Goal: Task Accomplishment & Management: Complete application form

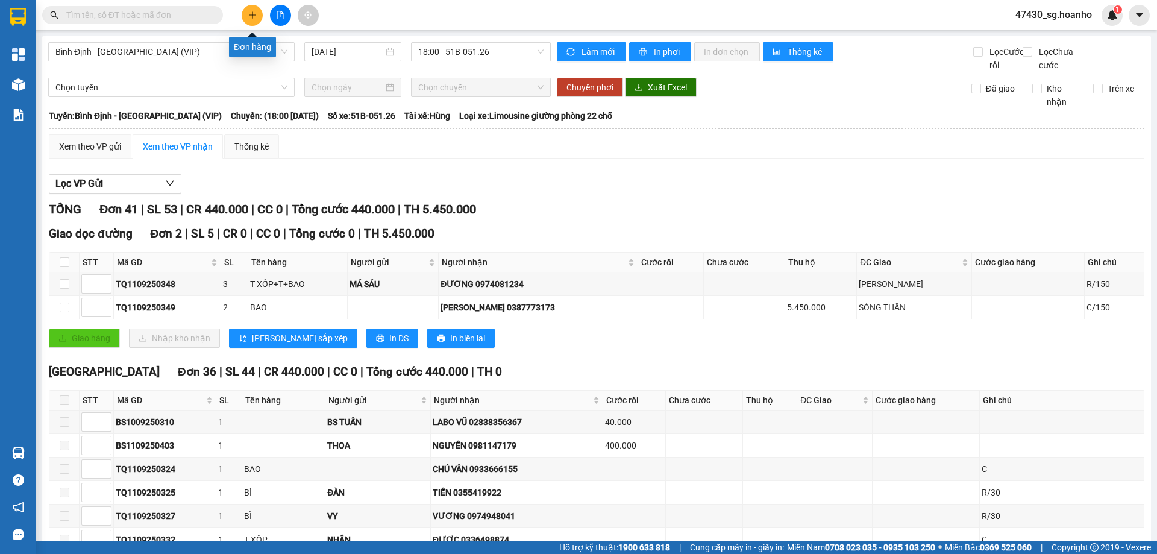
click at [245, 20] on button at bounding box center [252, 15] width 21 height 21
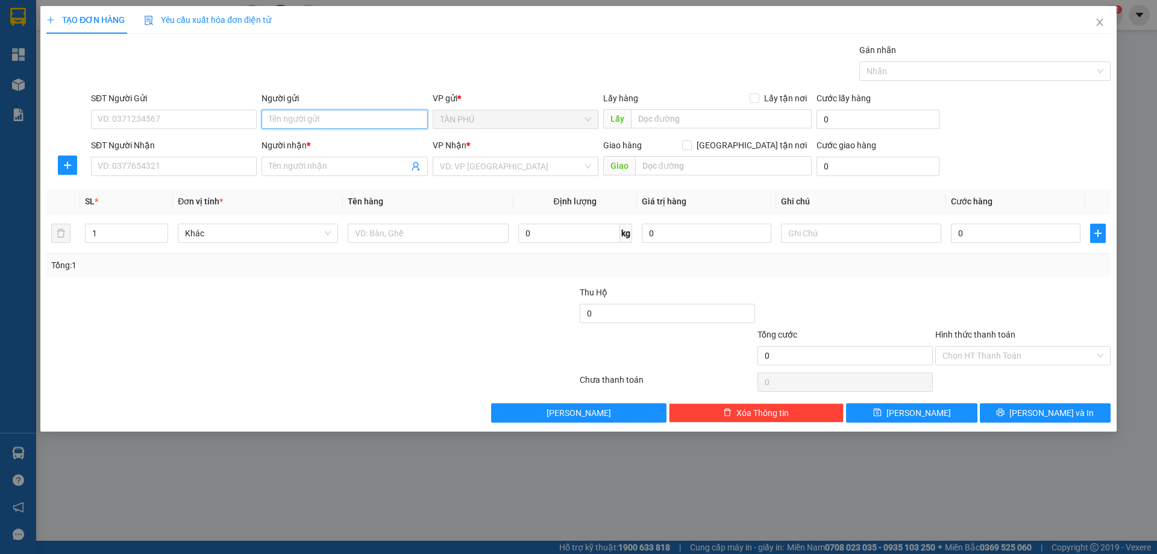
click at [330, 119] on input "Người gửi" at bounding box center [345, 119] width 166 height 19
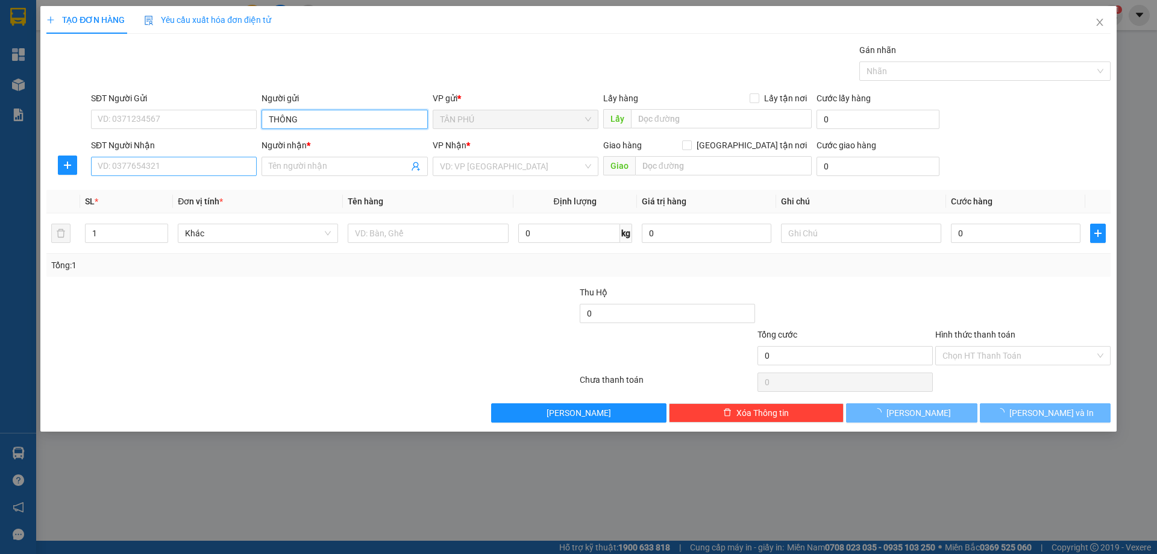
type input "THÔNG"
click at [246, 171] on input "SĐT Người Nhận" at bounding box center [174, 166] width 166 height 19
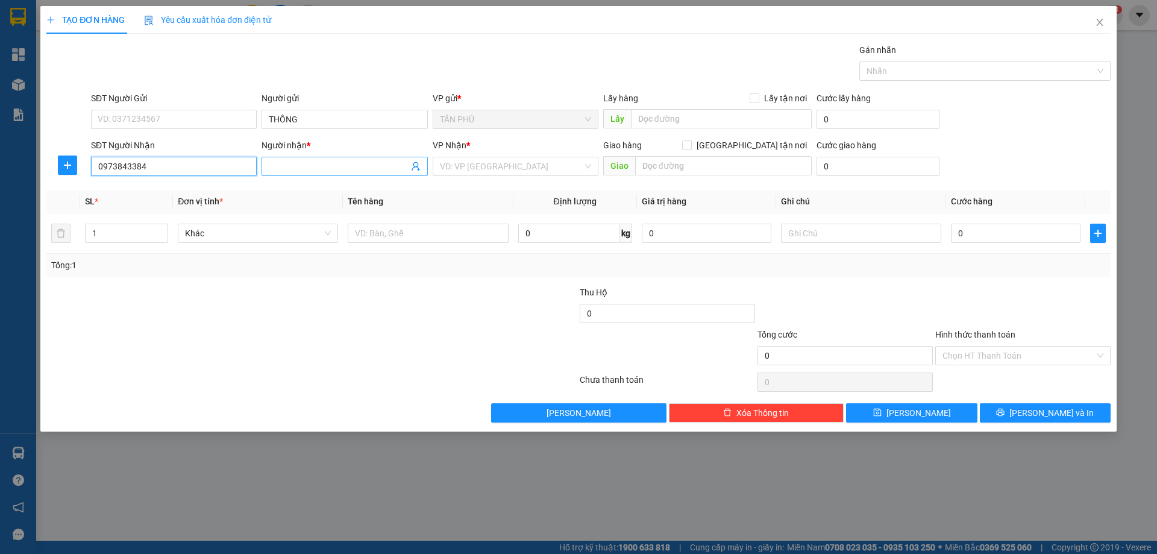
type input "0973843384"
click at [291, 169] on input "Người nhận *" at bounding box center [338, 166] width 139 height 13
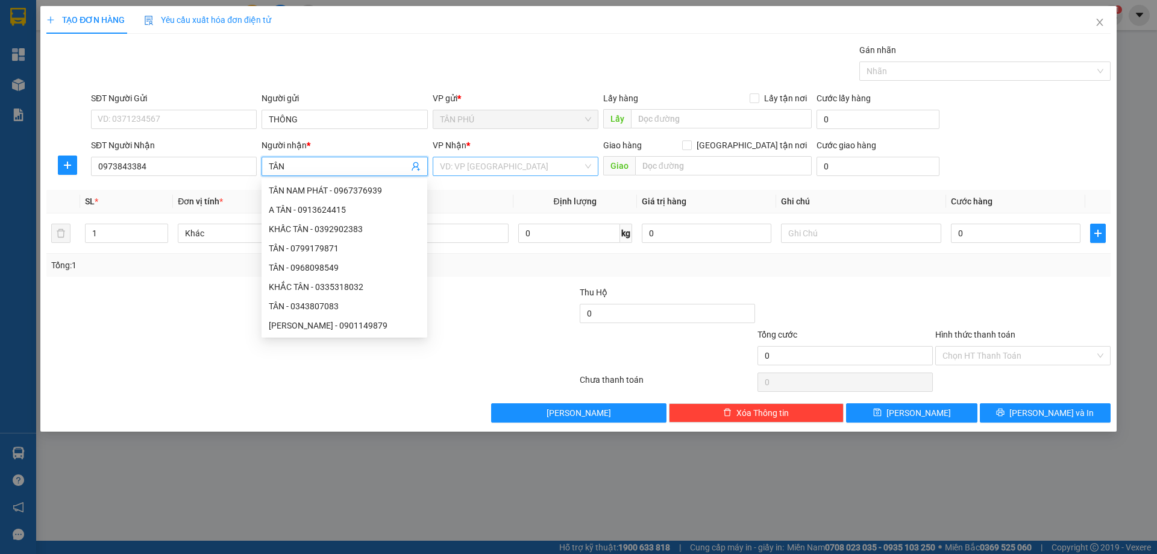
type input "TÂN"
click at [489, 170] on input "search" at bounding box center [511, 166] width 143 height 18
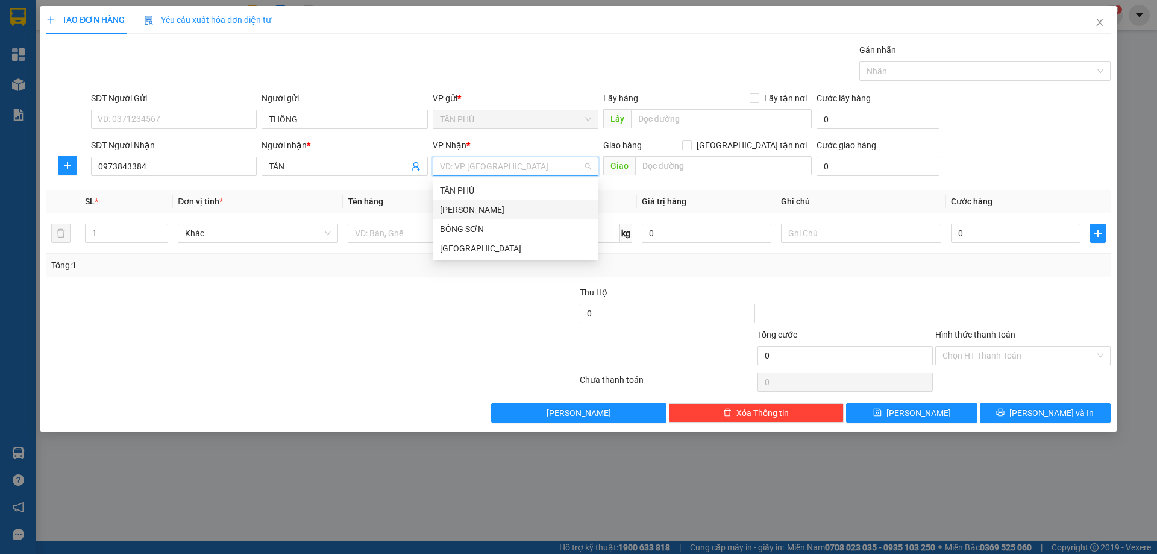
click at [481, 213] on div "[PERSON_NAME]" at bounding box center [515, 209] width 151 height 13
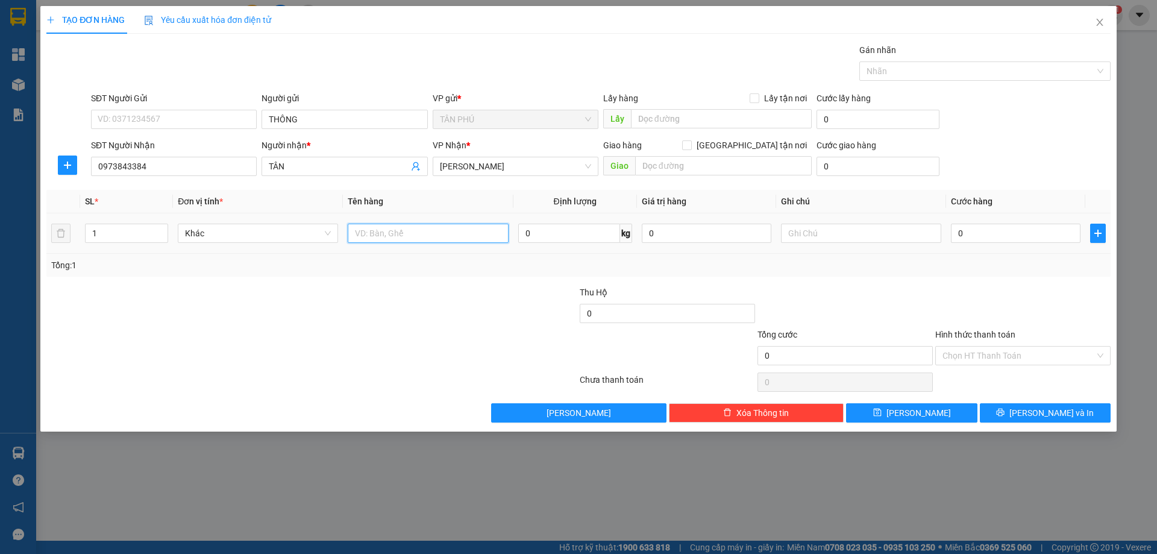
click at [442, 230] on input "text" at bounding box center [428, 233] width 160 height 19
type input "1 HỘP"
click at [812, 233] on input "text" at bounding box center [861, 233] width 160 height 19
type input "C"
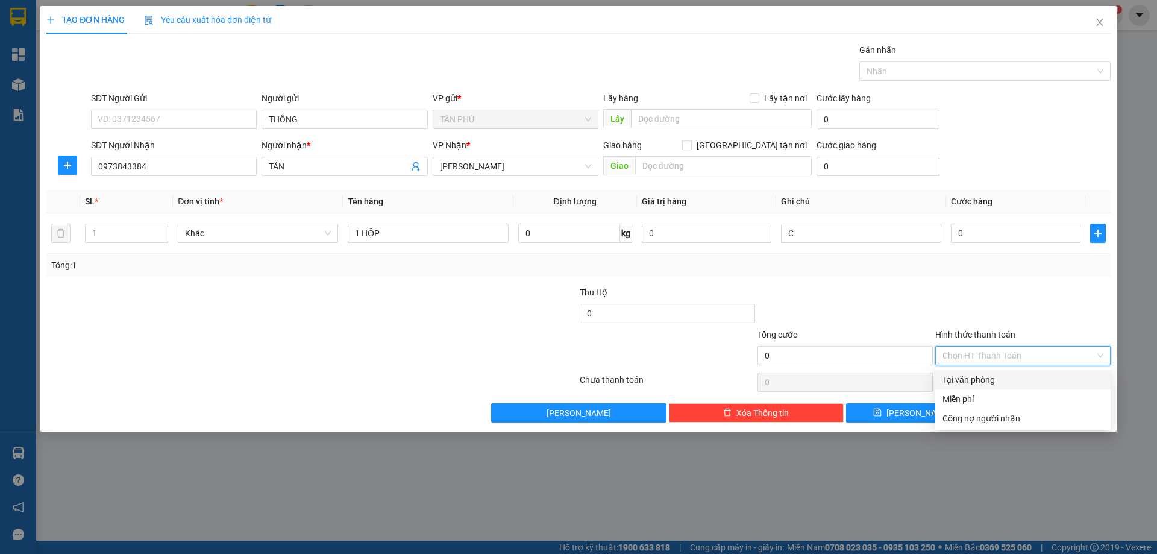
click at [970, 349] on input "Hình thức thanh toán" at bounding box center [1018, 355] width 152 height 18
click at [973, 400] on div "Miễn phí" at bounding box center [1022, 398] width 161 height 13
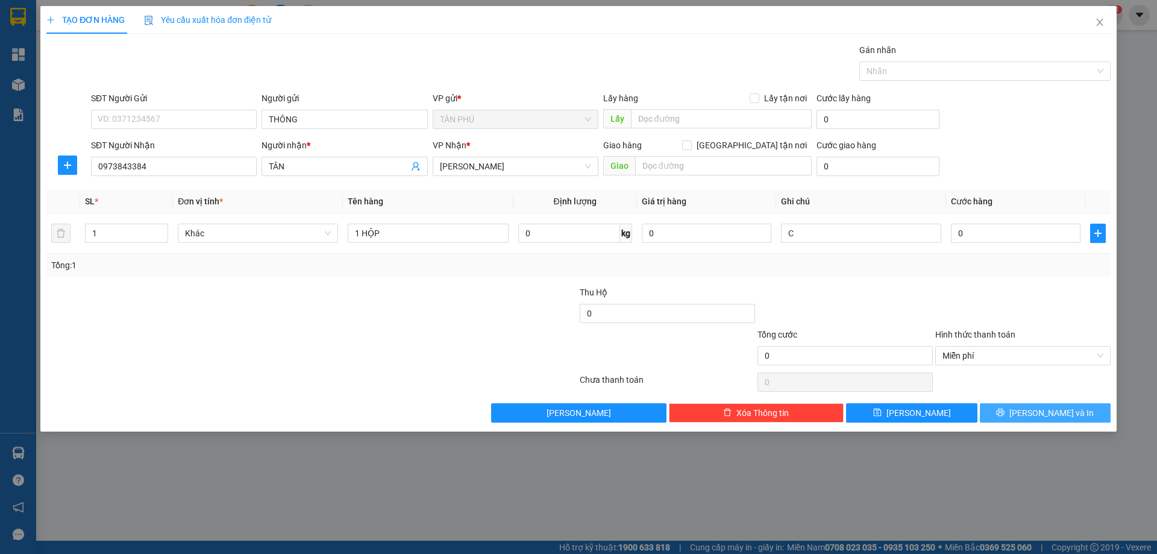
click at [1008, 415] on button "[PERSON_NAME] và In" at bounding box center [1045, 412] width 131 height 19
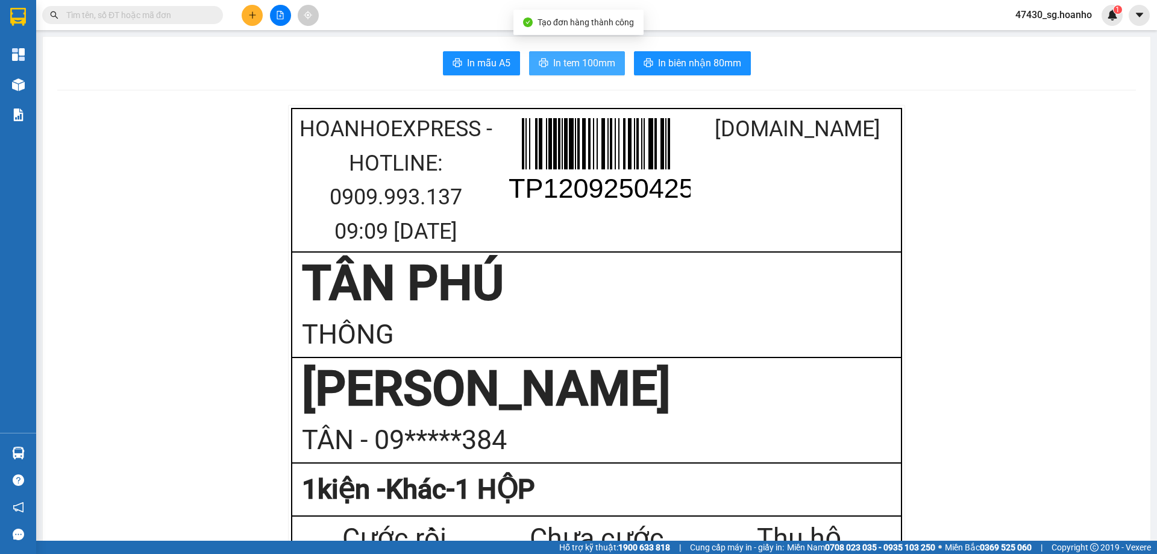
click at [598, 64] on span "In tem 100mm" at bounding box center [584, 62] width 62 height 15
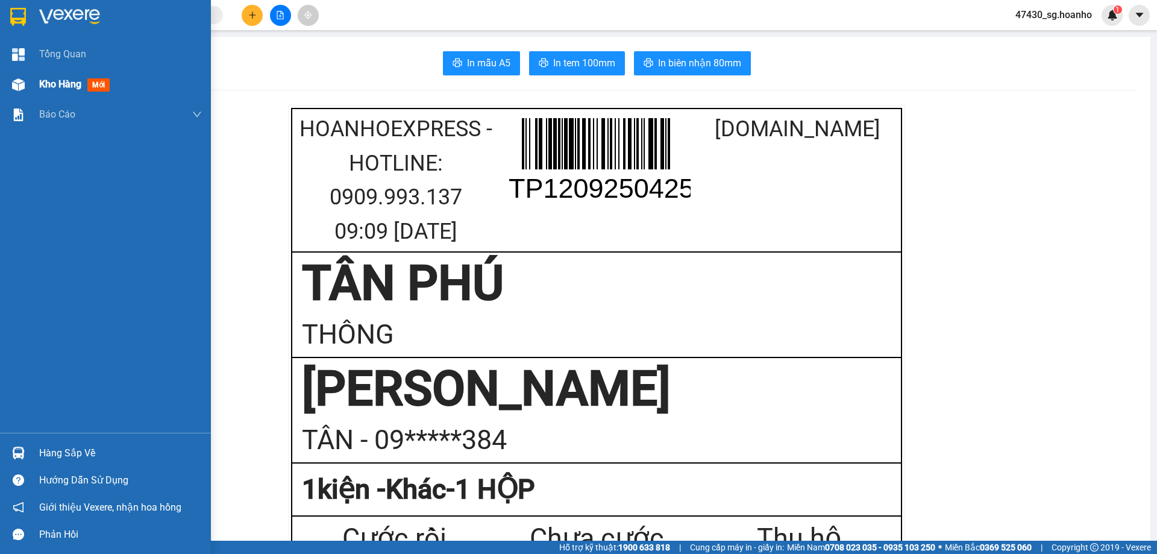
click at [67, 75] on div "Kho hàng mới" at bounding box center [120, 84] width 163 height 30
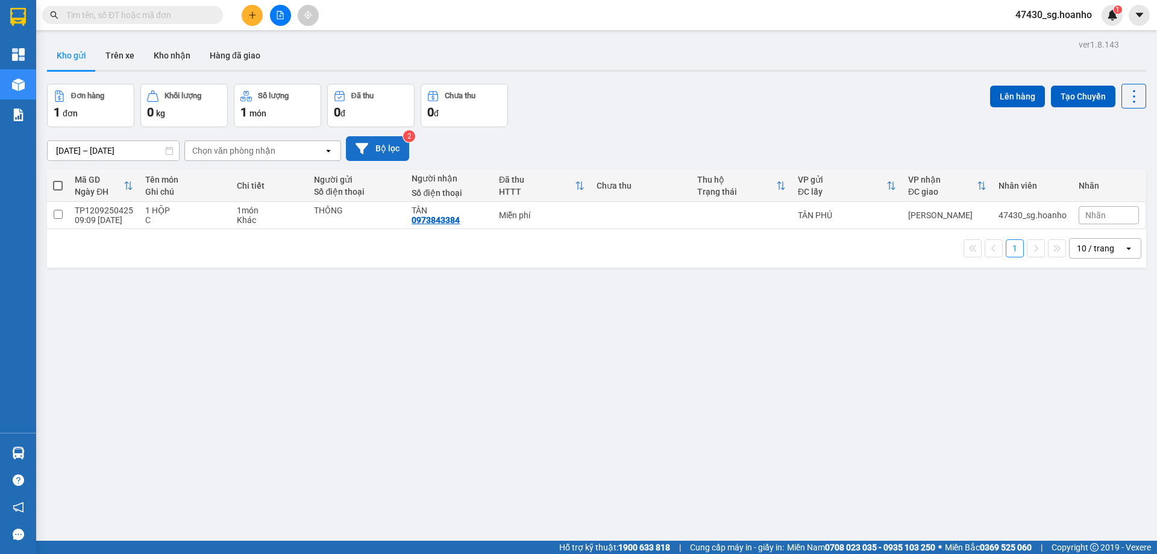
click at [393, 149] on button "Bộ lọc" at bounding box center [377, 148] width 63 height 25
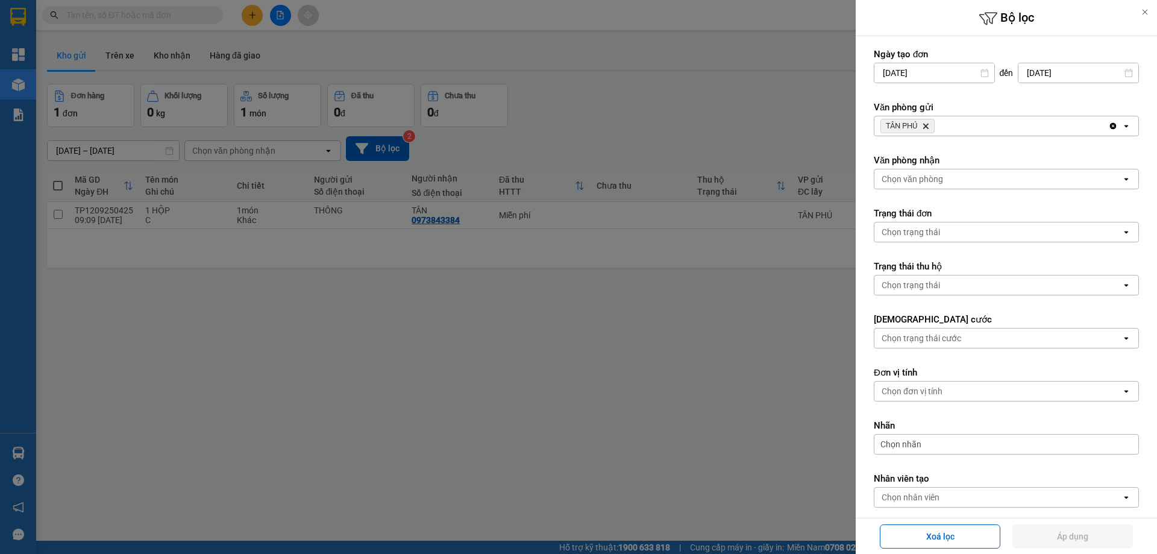
click at [927, 123] on icon "Delete" at bounding box center [925, 125] width 7 height 7
click at [924, 125] on div "Chọn văn phòng" at bounding box center [912, 126] width 61 height 12
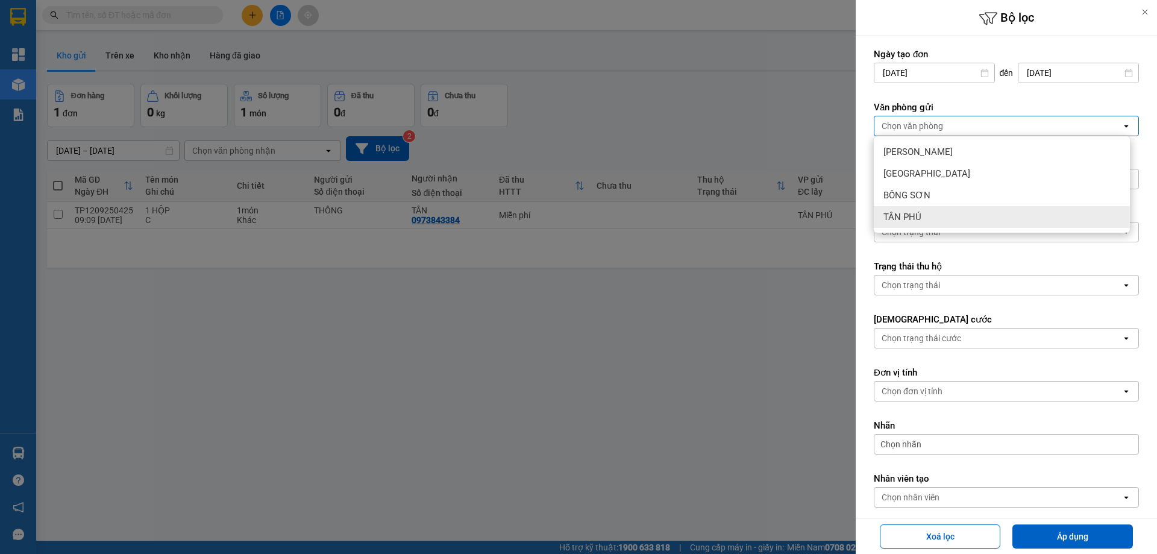
click at [926, 210] on div "TÂN PHÚ" at bounding box center [1002, 217] width 256 height 22
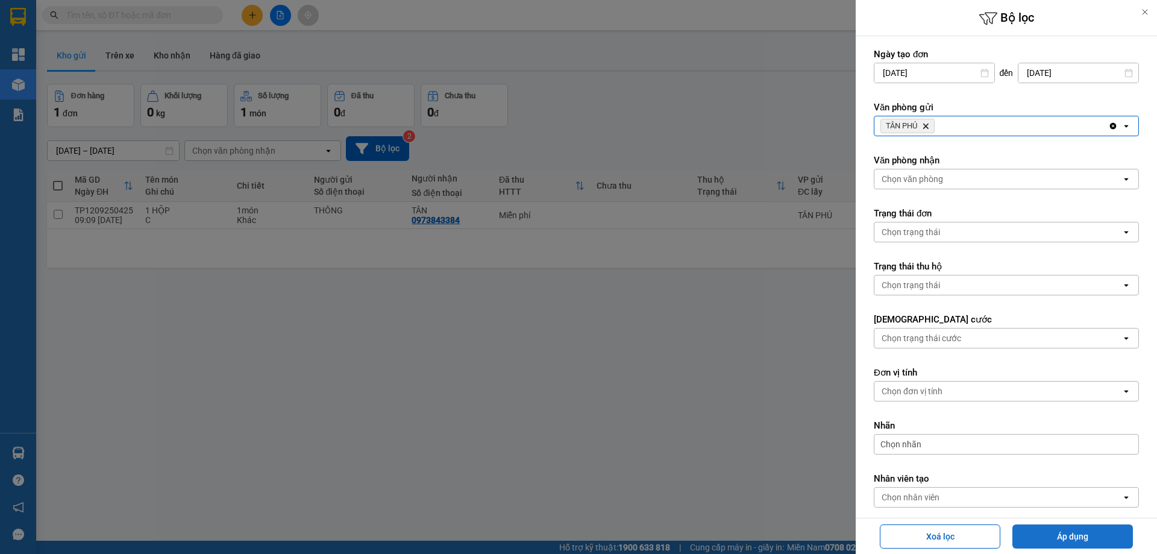
click at [1062, 543] on button "Áp dụng" at bounding box center [1072, 536] width 121 height 24
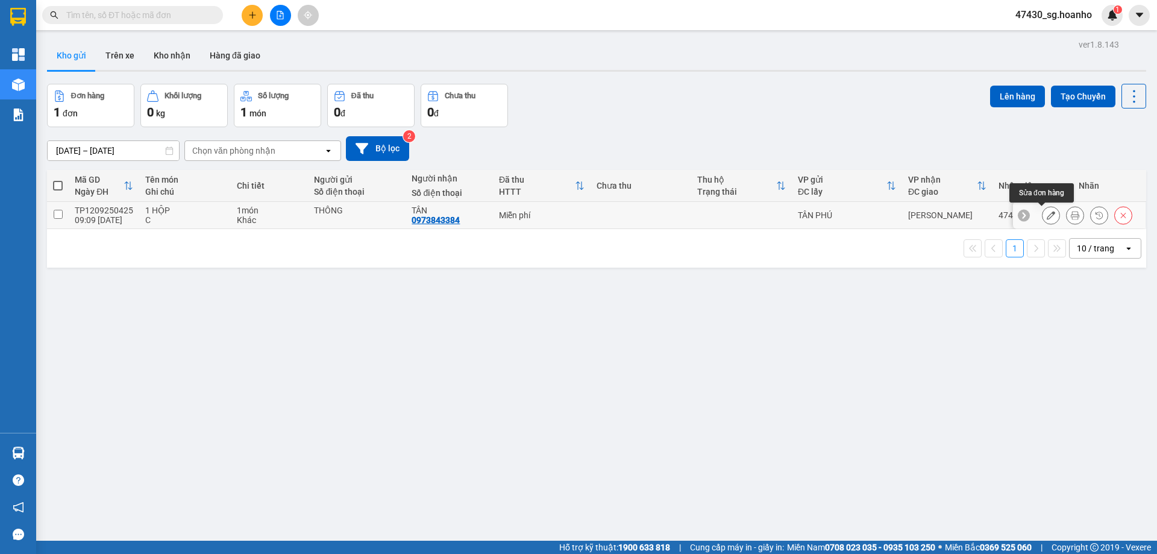
click at [1042, 221] on button at bounding box center [1050, 215] width 17 height 21
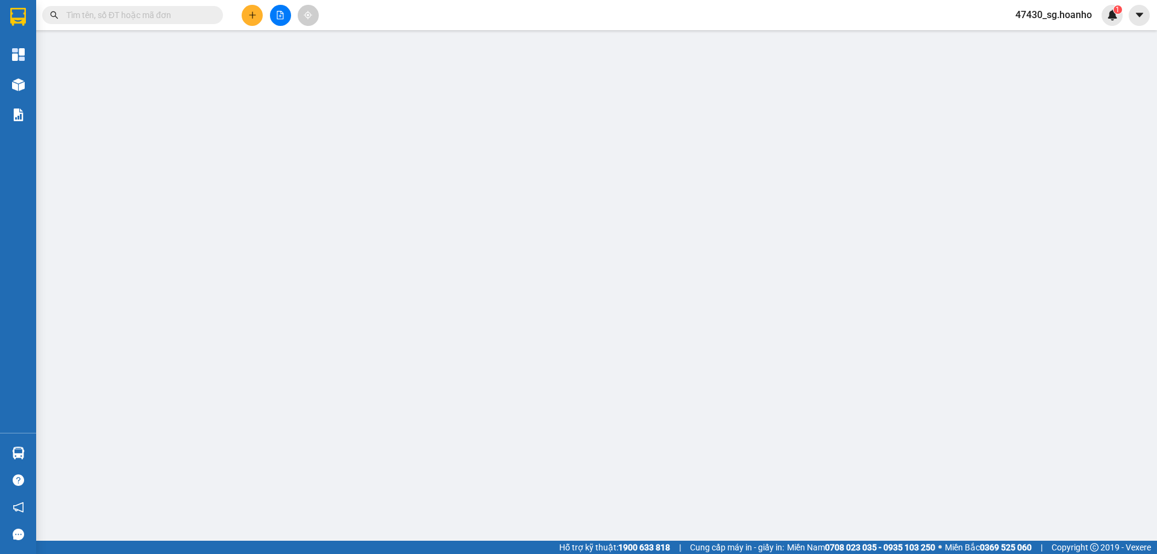
type input "THÔNG"
type input "0973843384"
type input "TÂN"
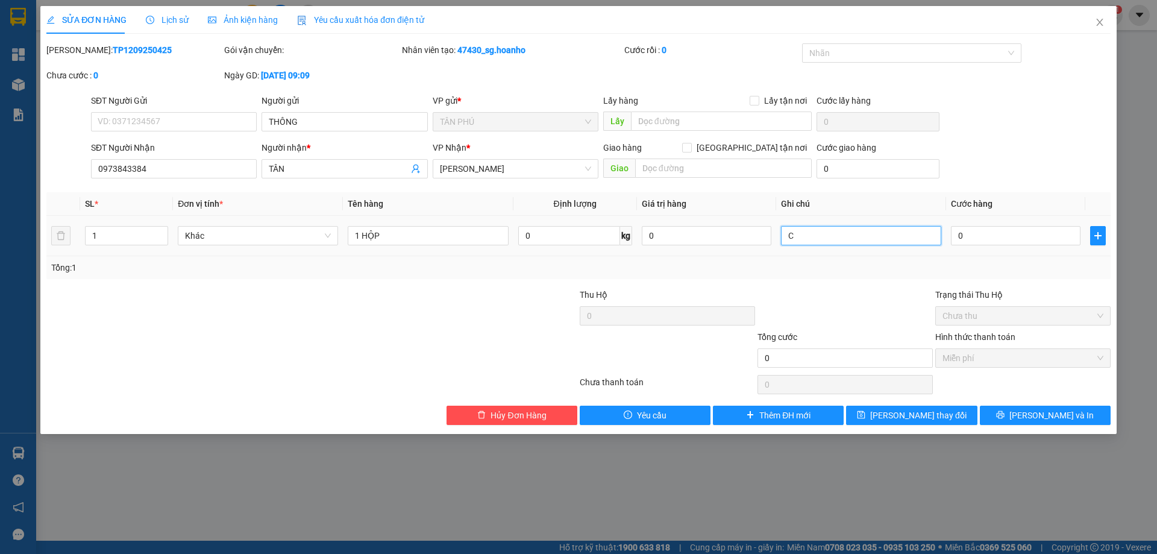
click at [806, 245] on input "C" at bounding box center [861, 235] width 160 height 19
type input "R-30"
click at [1050, 417] on span "[PERSON_NAME] và In" at bounding box center [1051, 415] width 84 height 13
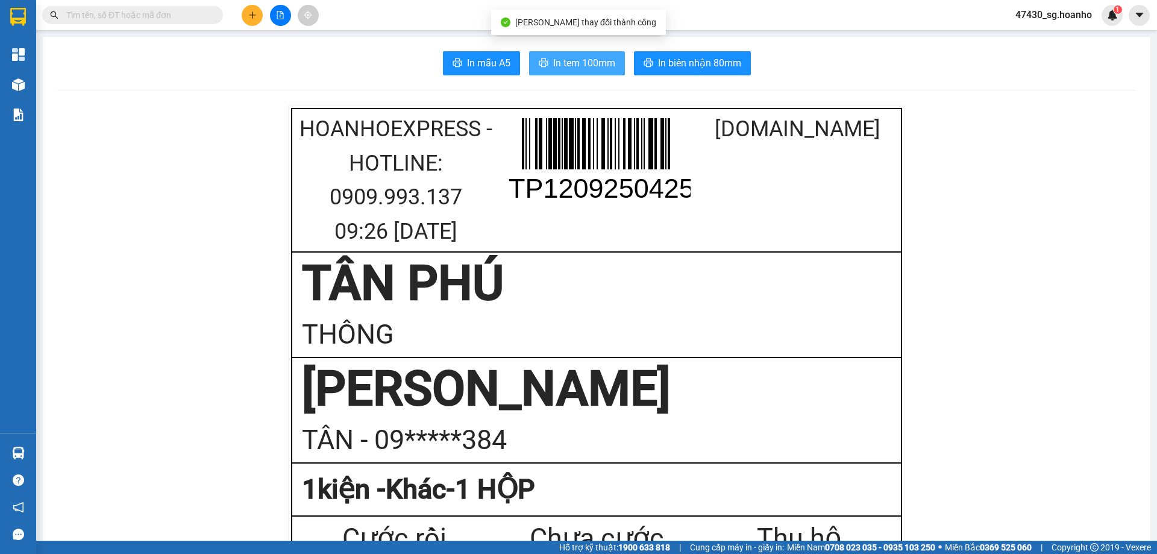
click at [598, 69] on span "In tem 100mm" at bounding box center [584, 62] width 62 height 15
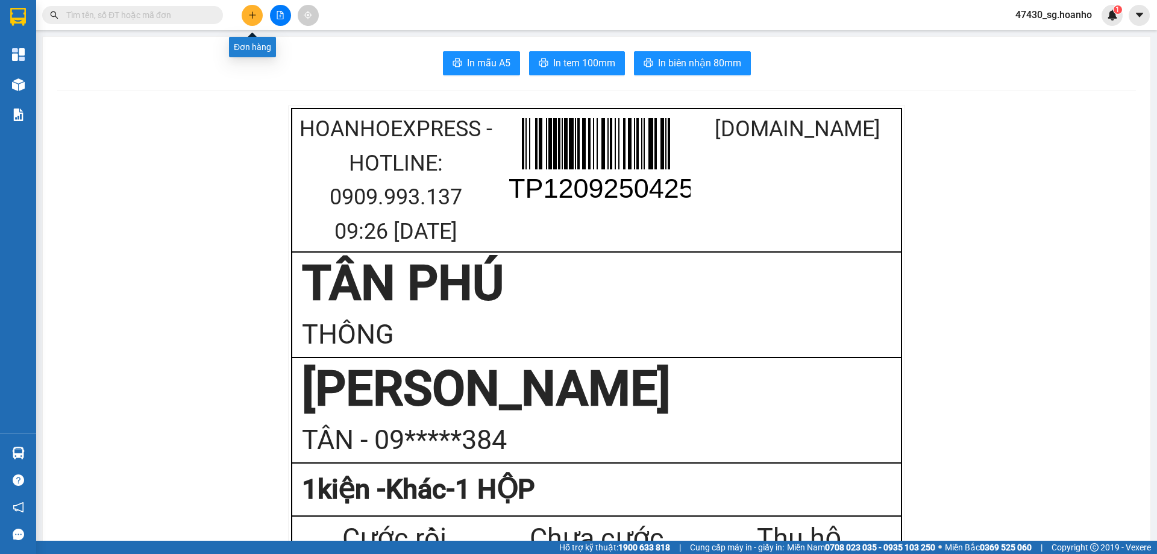
click at [255, 13] on icon "plus" at bounding box center [252, 15] width 8 height 8
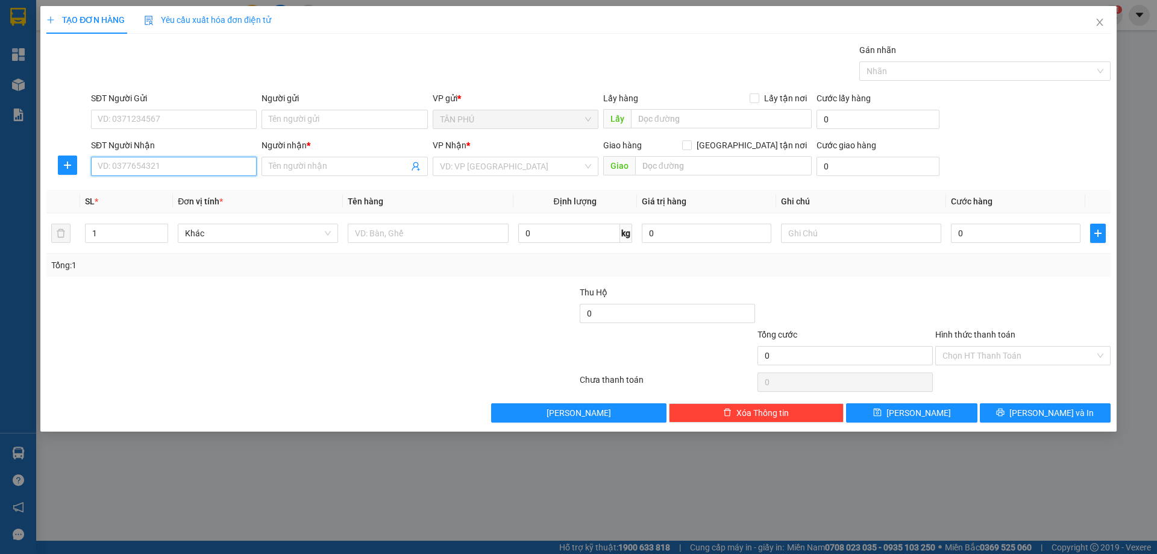
click at [196, 170] on input "SĐT Người Nhận" at bounding box center [174, 166] width 166 height 19
click at [190, 194] on div "0918087651 - CHỊ [PERSON_NAME]" at bounding box center [173, 190] width 151 height 13
type input "0918087651"
type input "CHỊ [PERSON_NAME]"
type input "0918087651"
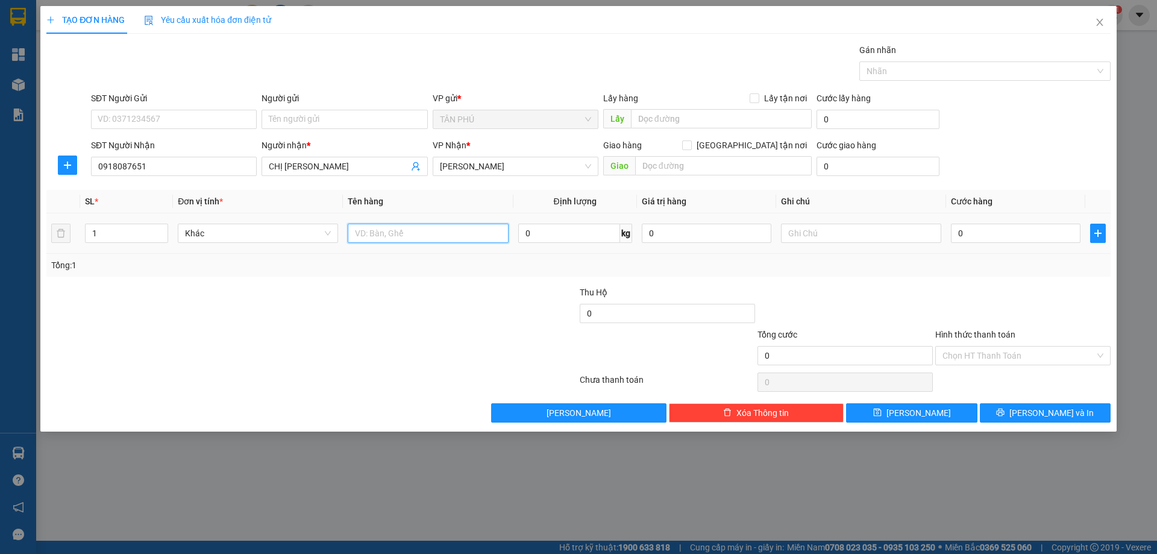
click at [360, 233] on input "text" at bounding box center [428, 233] width 160 height 19
type input "1 KIỆN"
click at [866, 232] on input "text" at bounding box center [861, 233] width 160 height 19
type input "C"
click at [1022, 356] on input "Hình thức thanh toán" at bounding box center [1018, 355] width 152 height 18
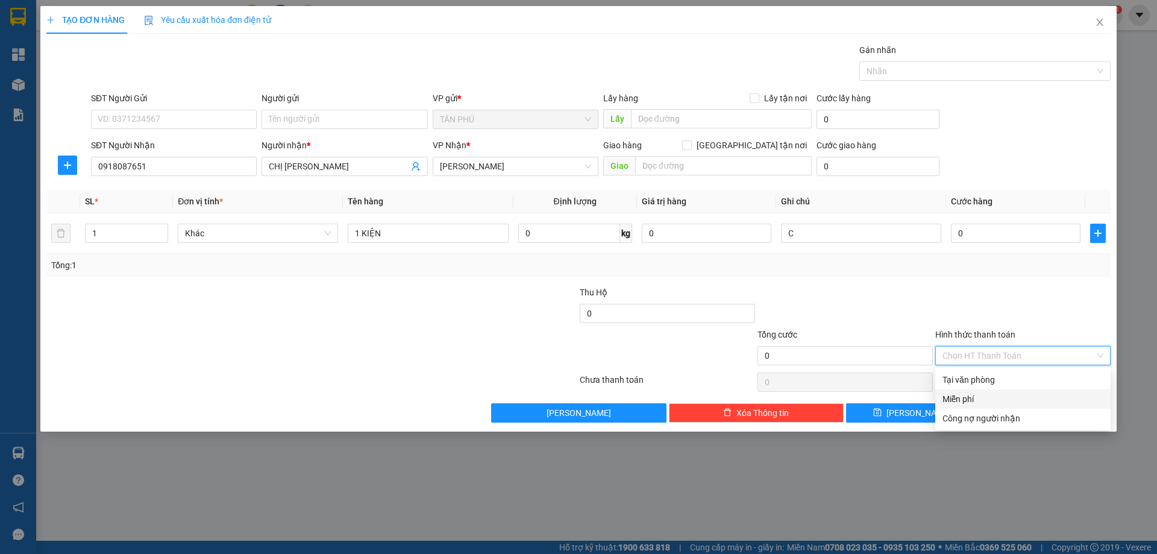
click at [1022, 396] on div "Miễn phí" at bounding box center [1022, 398] width 161 height 13
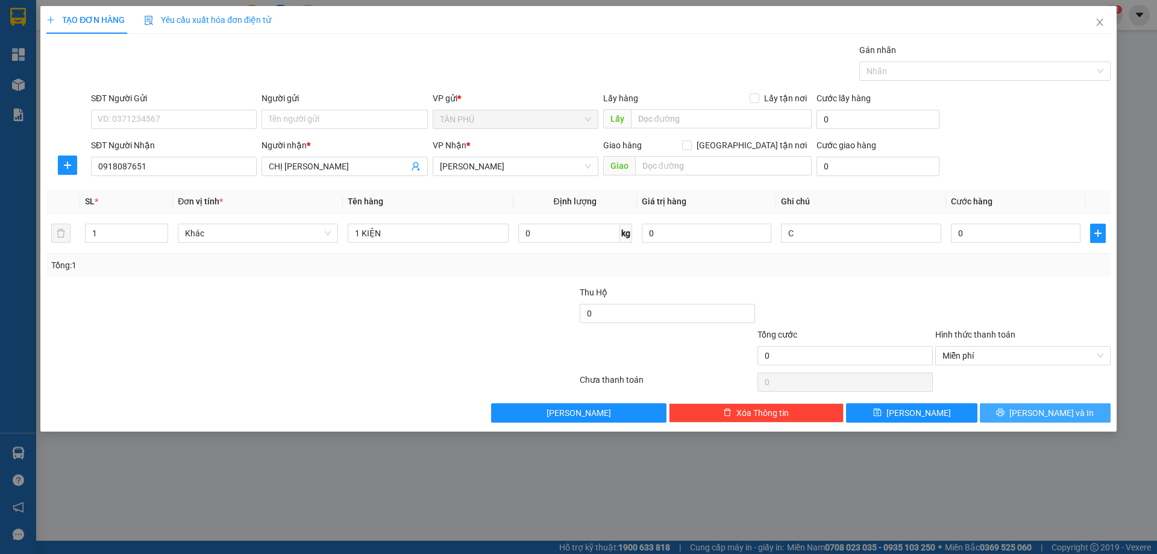
click at [1032, 418] on button "[PERSON_NAME] và In" at bounding box center [1045, 412] width 131 height 19
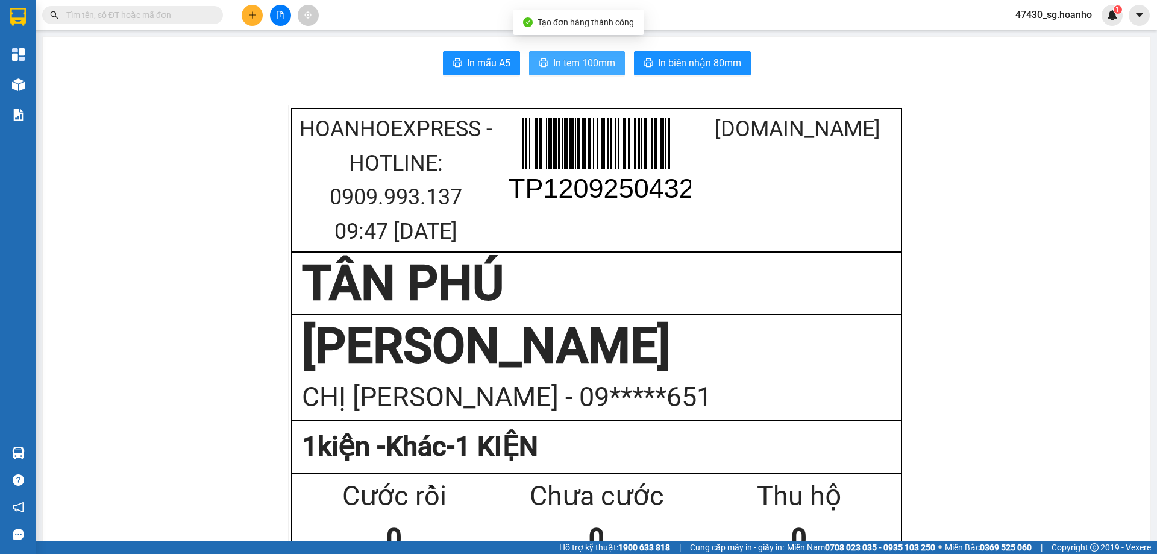
click at [613, 53] on button "In tem 100mm" at bounding box center [577, 63] width 96 height 24
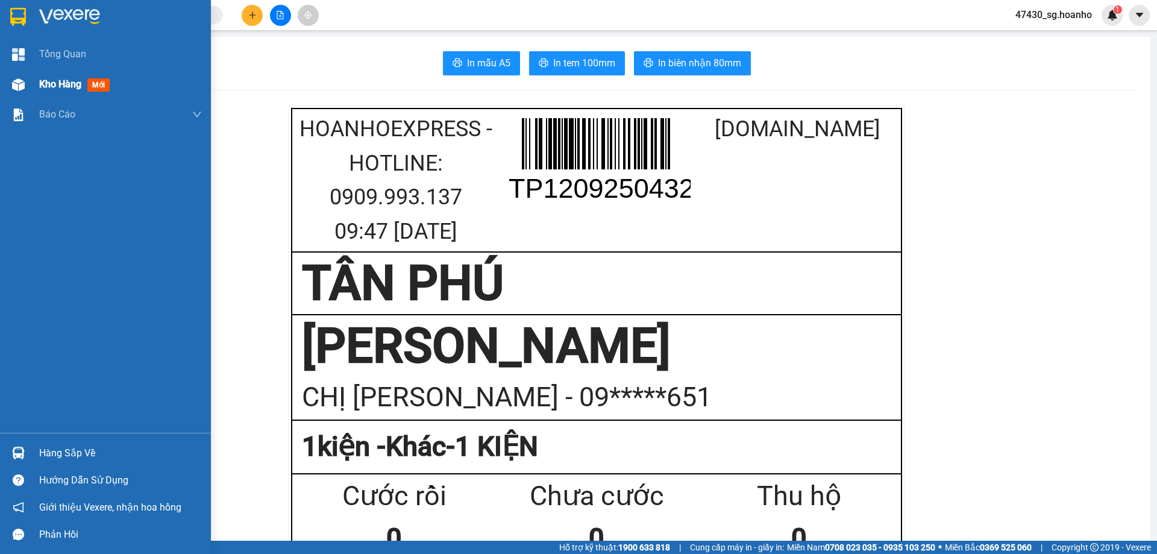
click at [45, 87] on span "Kho hàng" at bounding box center [60, 83] width 42 height 11
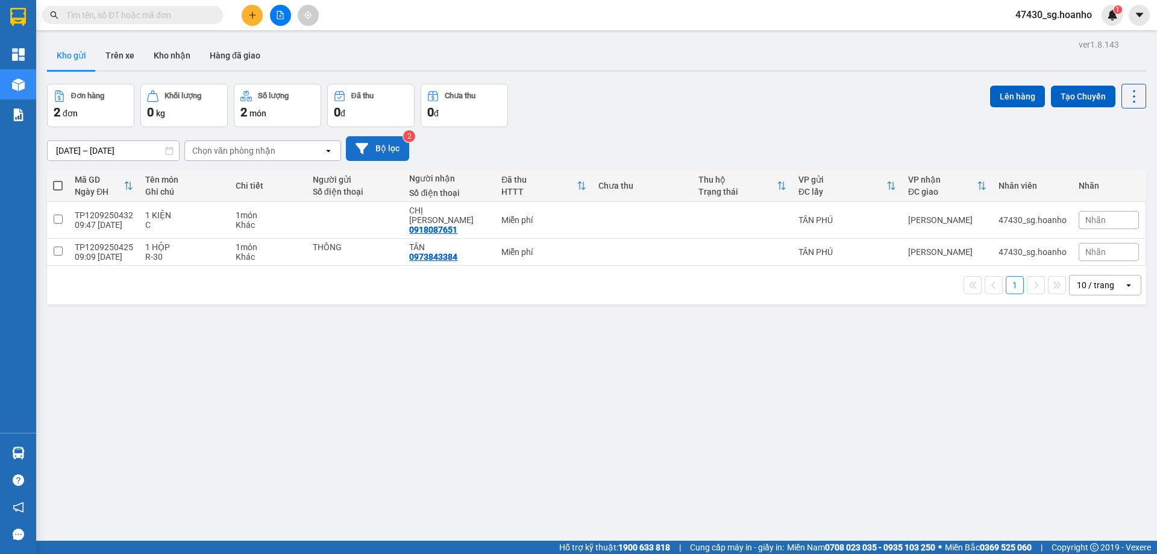
click at [371, 145] on button "Bộ lọc" at bounding box center [377, 148] width 63 height 25
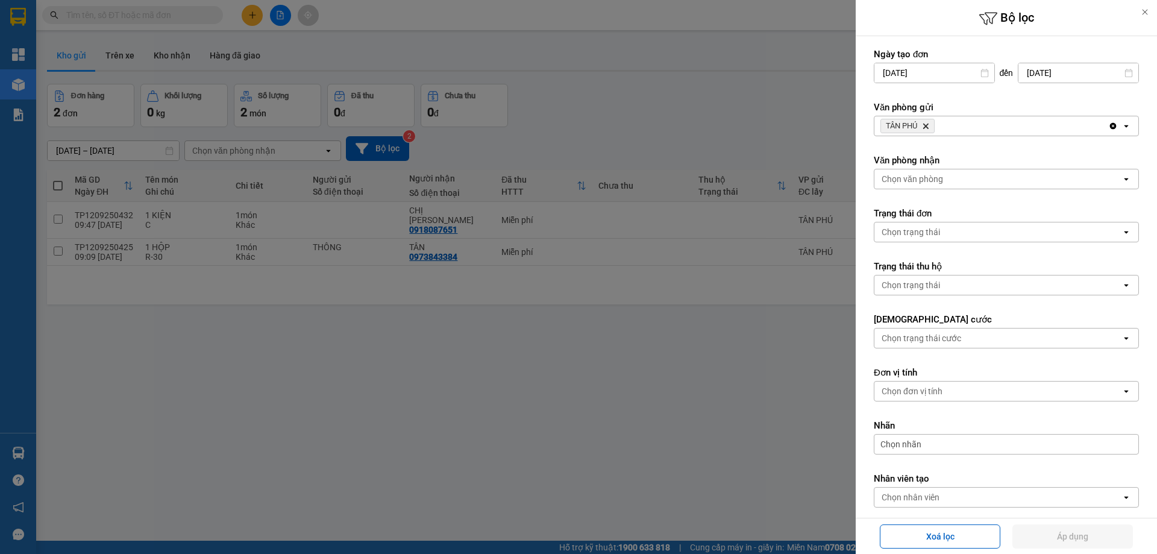
click at [927, 126] on icon "TÂN PHÚ, close by backspace" at bounding box center [925, 126] width 5 height 5
click at [927, 126] on div "Chọn văn phòng" at bounding box center [912, 126] width 61 height 12
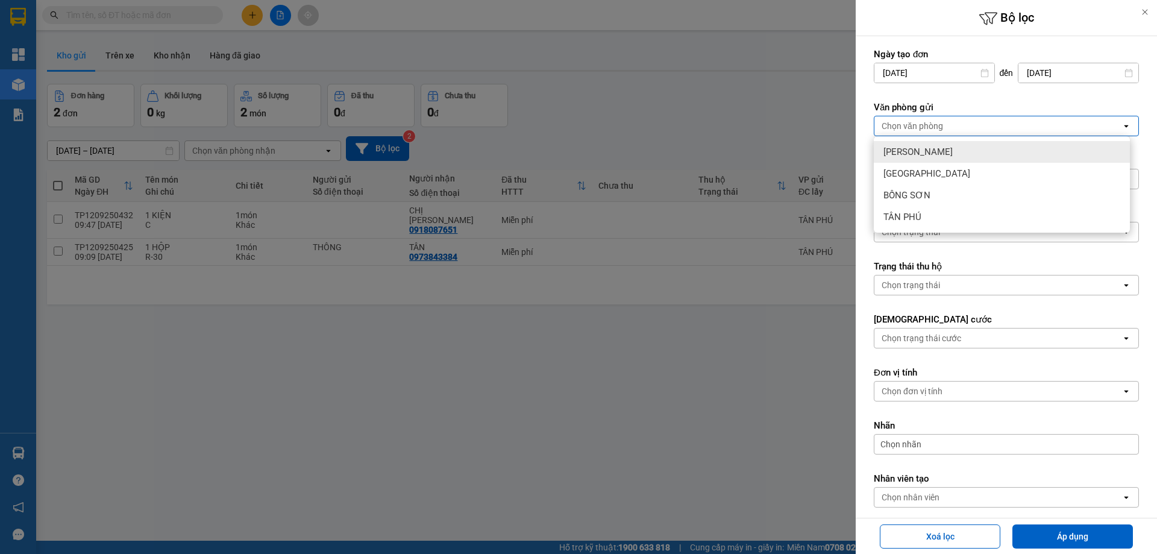
click at [932, 153] on div "[PERSON_NAME]" at bounding box center [1002, 152] width 256 height 22
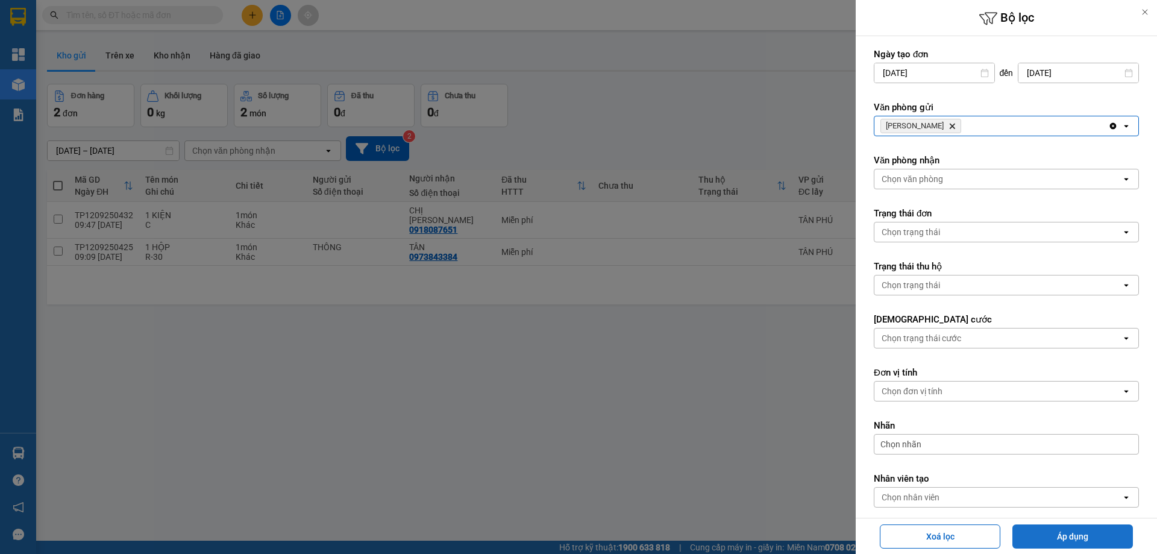
click at [1055, 528] on button "Áp dụng" at bounding box center [1072, 536] width 121 height 24
